Goal: Task Accomplishment & Management: Complete application form

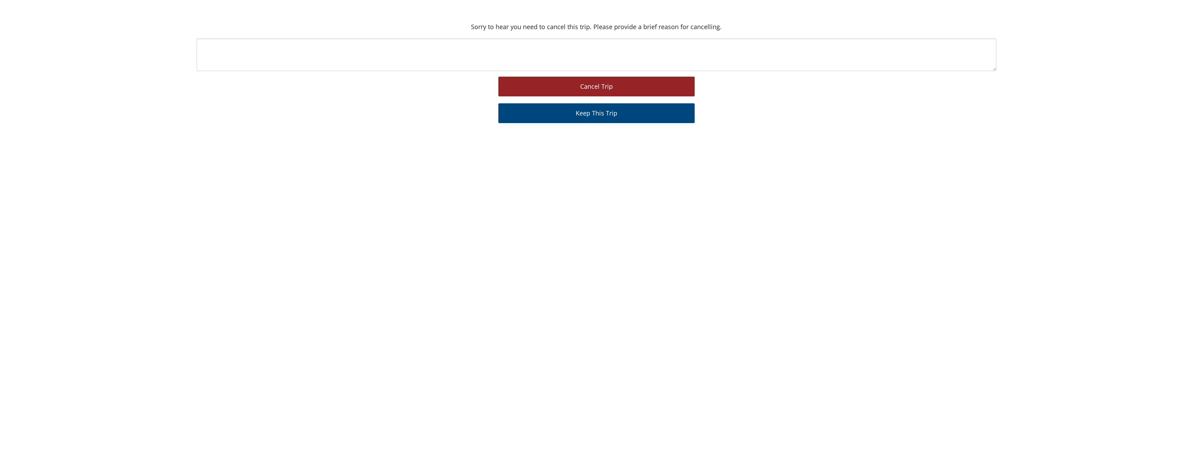
click at [558, 85] on button "Cancel Trip" at bounding box center [596, 87] width 197 height 20
click at [531, 48] on textarea at bounding box center [597, 54] width 800 height 33
type textarea "n"
type textarea "h"
type textarea "u"
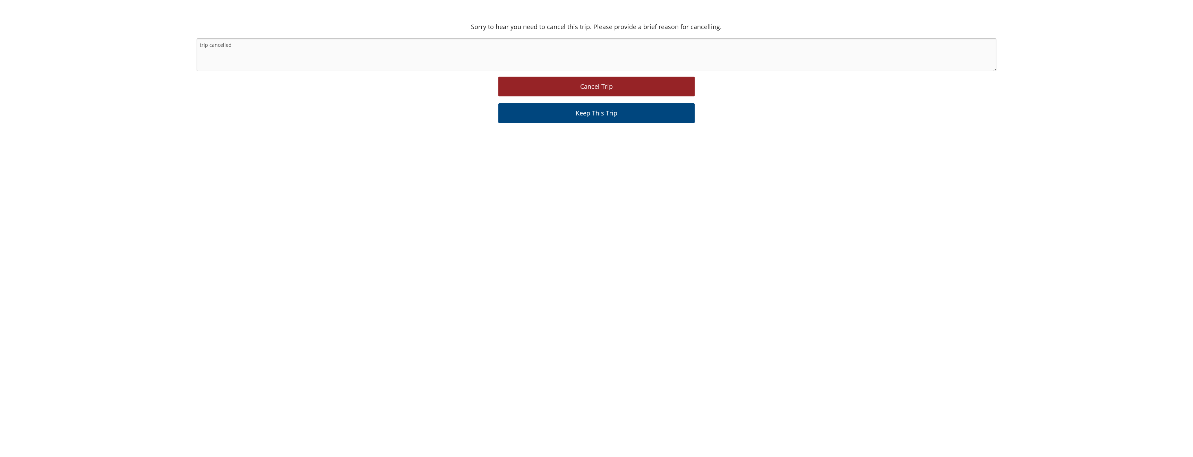
type textarea "trip cancelled"
click at [644, 87] on button "Cancel Trip" at bounding box center [596, 87] width 197 height 20
